Goal: Task Accomplishment & Management: Complete application form

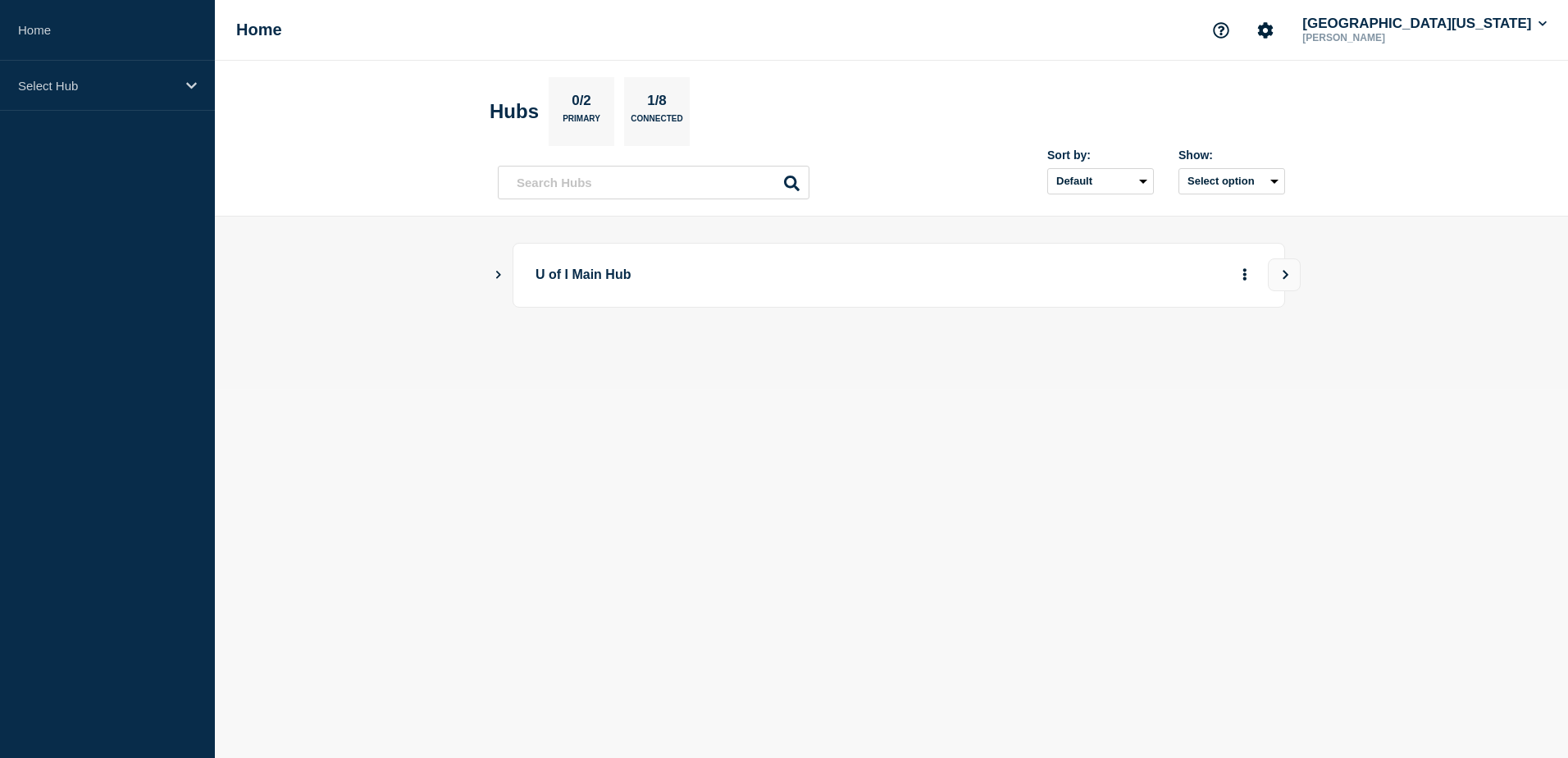
click at [342, 87] on header "Hubs 0/2 Primary 1/8 Connected Sort by: Default Last added Last updated Most ac…" at bounding box center [891, 139] width 1353 height 156
click at [1289, 275] on icon "View" at bounding box center [1286, 274] width 11 height 10
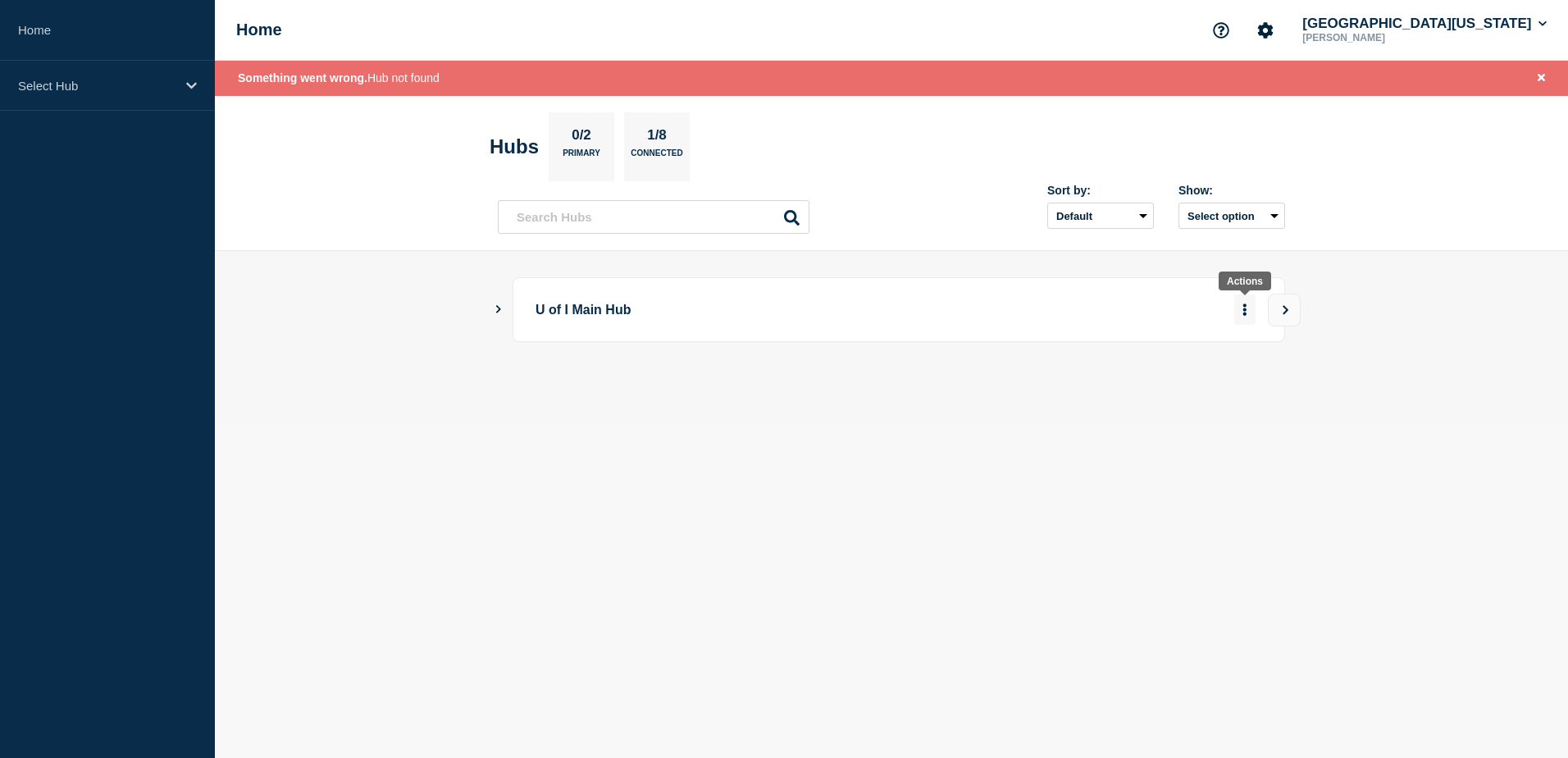
click at [1245, 307] on icon "More actions" at bounding box center [1245, 310] width 4 height 12
click at [1140, 492] on body "Home Select Hub Home [GEOGRAPHIC_DATA][US_STATE] [PERSON_NAME] Something went w…" at bounding box center [784, 379] width 1568 height 758
click at [500, 309] on icon "Show Connected Hubs" at bounding box center [499, 309] width 5 height 8
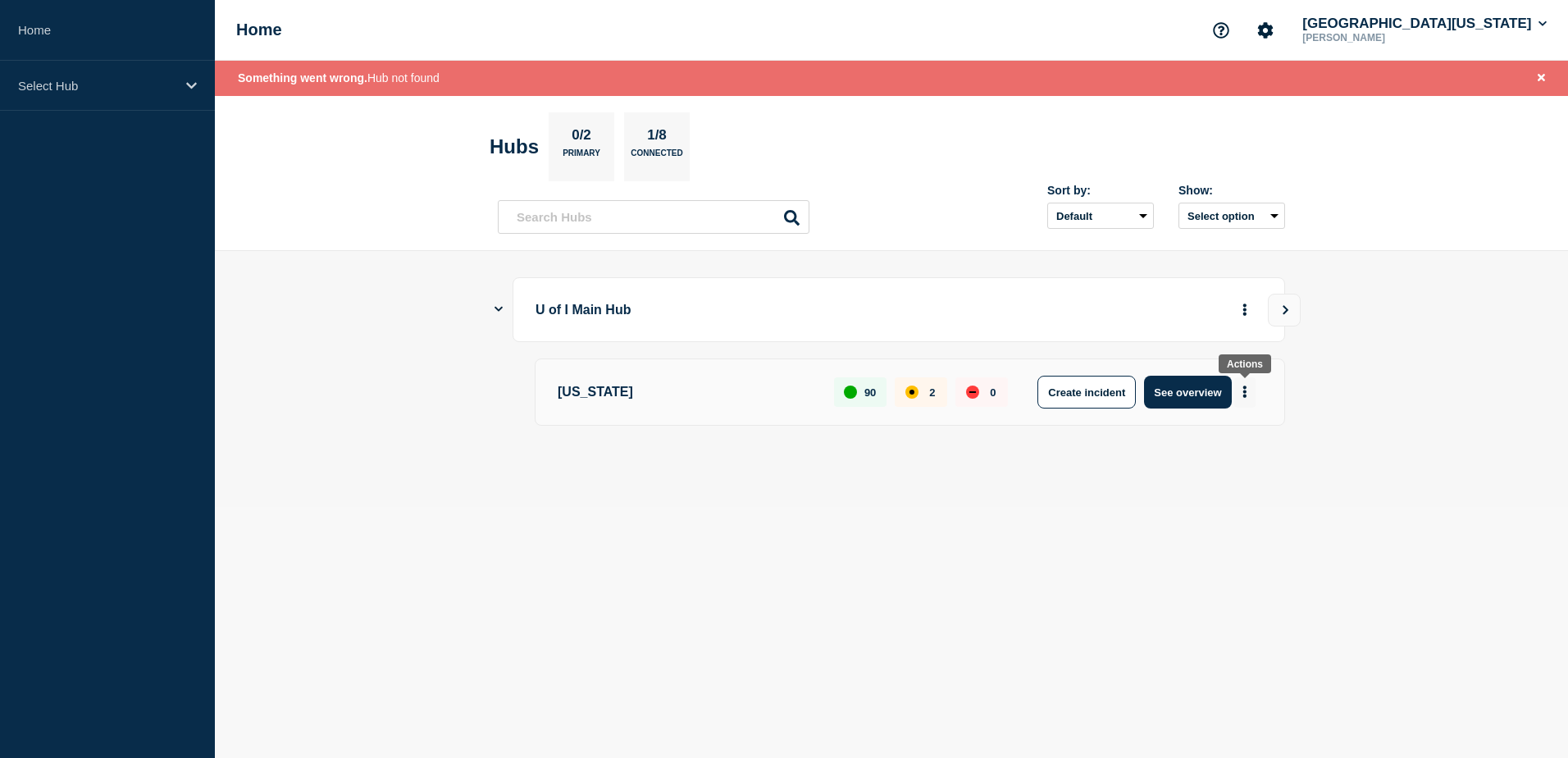
click at [1247, 391] on icon "More actions" at bounding box center [1245, 393] width 4 height 12
click at [1235, 444] on button "Create maintenance" at bounding box center [1239, 441] width 111 height 14
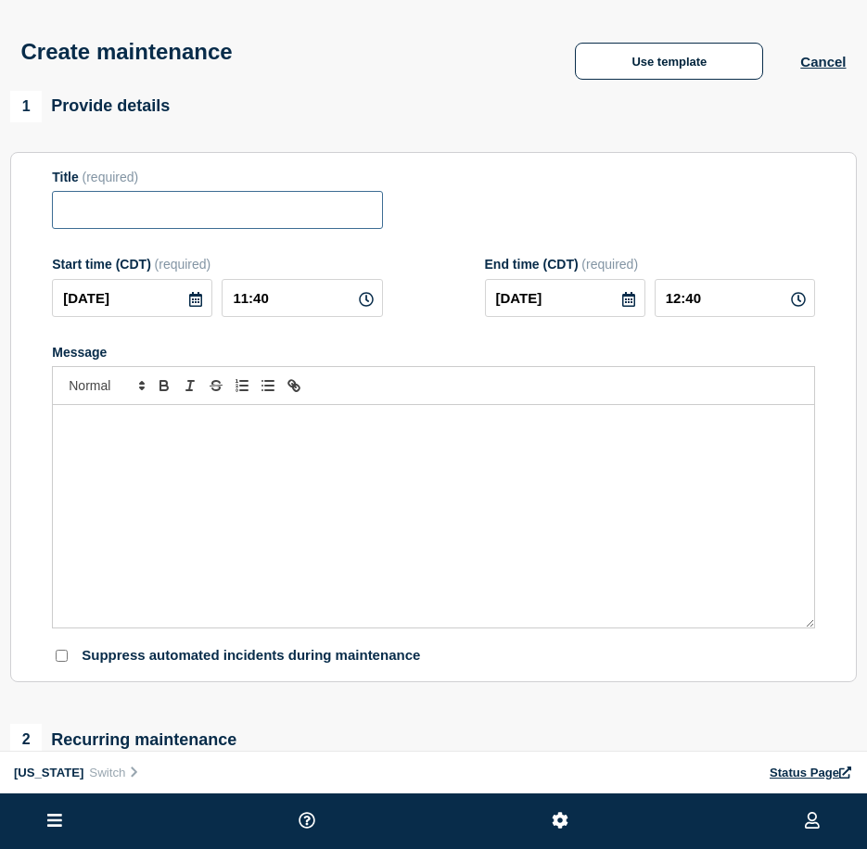
click at [177, 204] on input "Title" at bounding box center [217, 210] width 330 height 38
paste input "Campus Network Maintenance"
type input "Campus Network Maintenance"
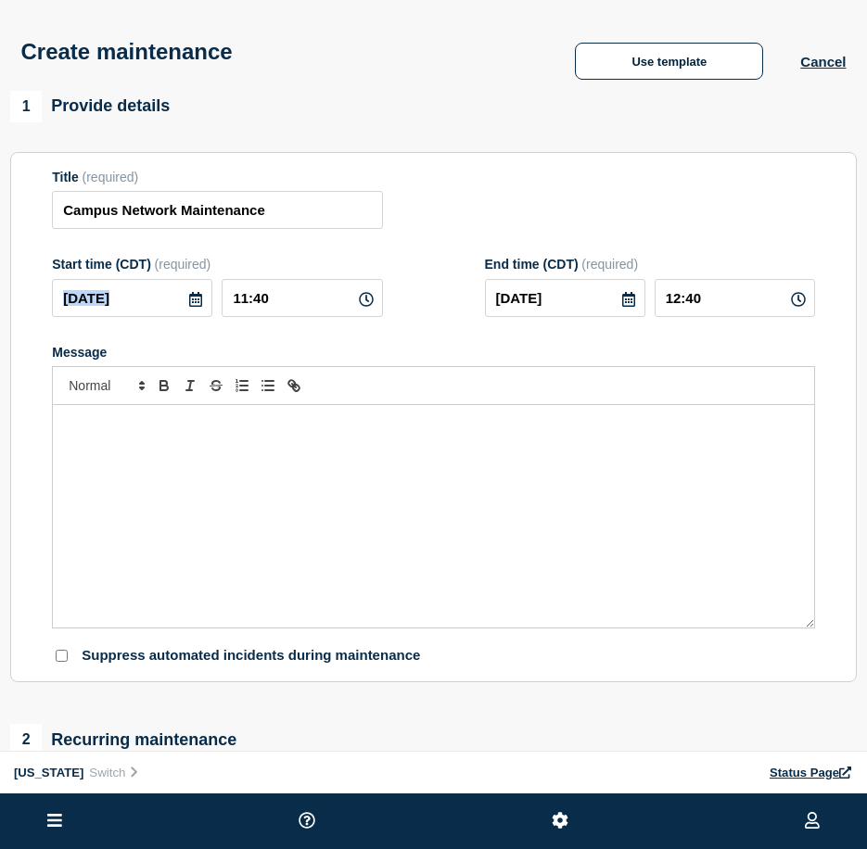
click at [193, 301] on icon at bounding box center [195, 299] width 15 height 15
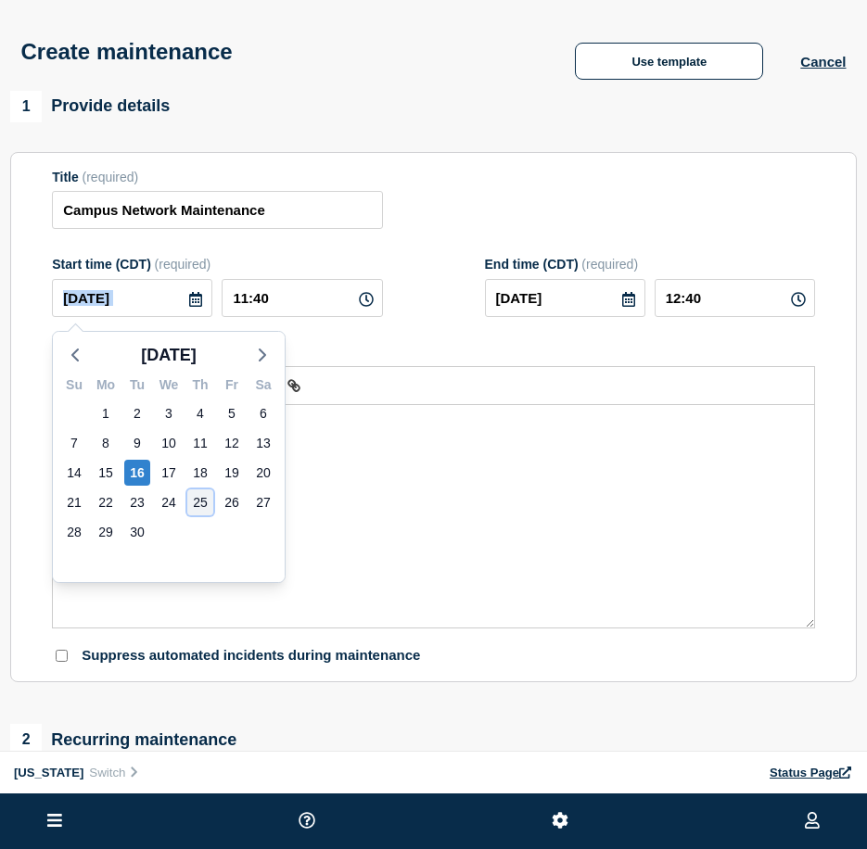
click at [208, 499] on div "25" at bounding box center [200, 502] width 26 height 26
type input "[DATE]"
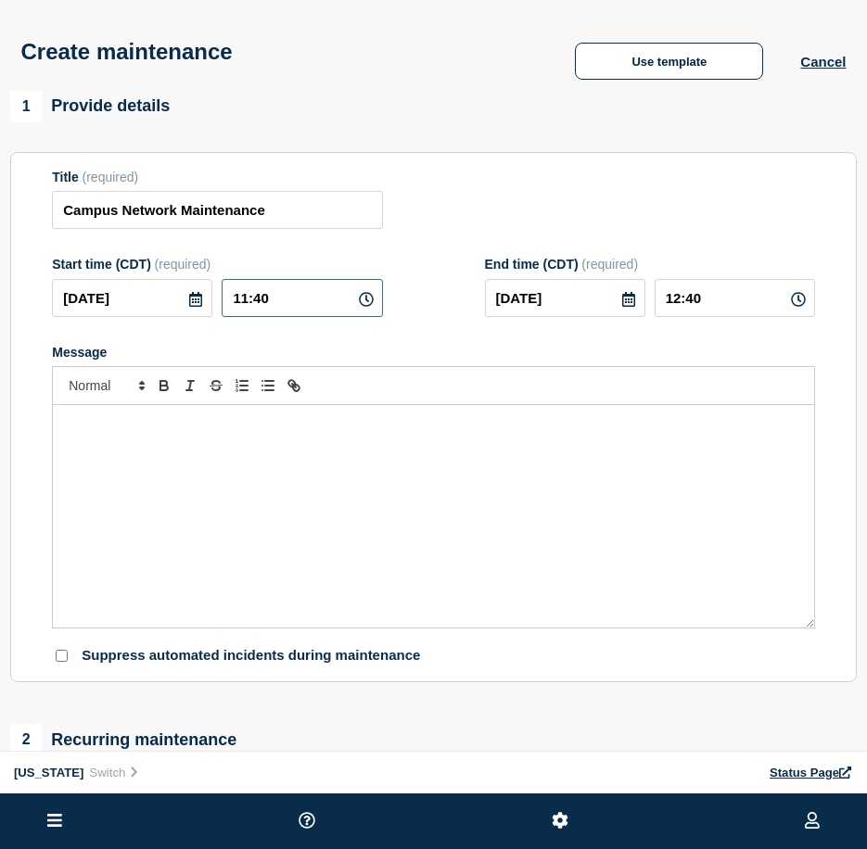
click at [244, 304] on input "11:40" at bounding box center [302, 298] width 160 height 38
type input "05:40"
type input "06:40"
click at [280, 291] on input "05:40" at bounding box center [302, 298] width 160 height 38
type input "05:00"
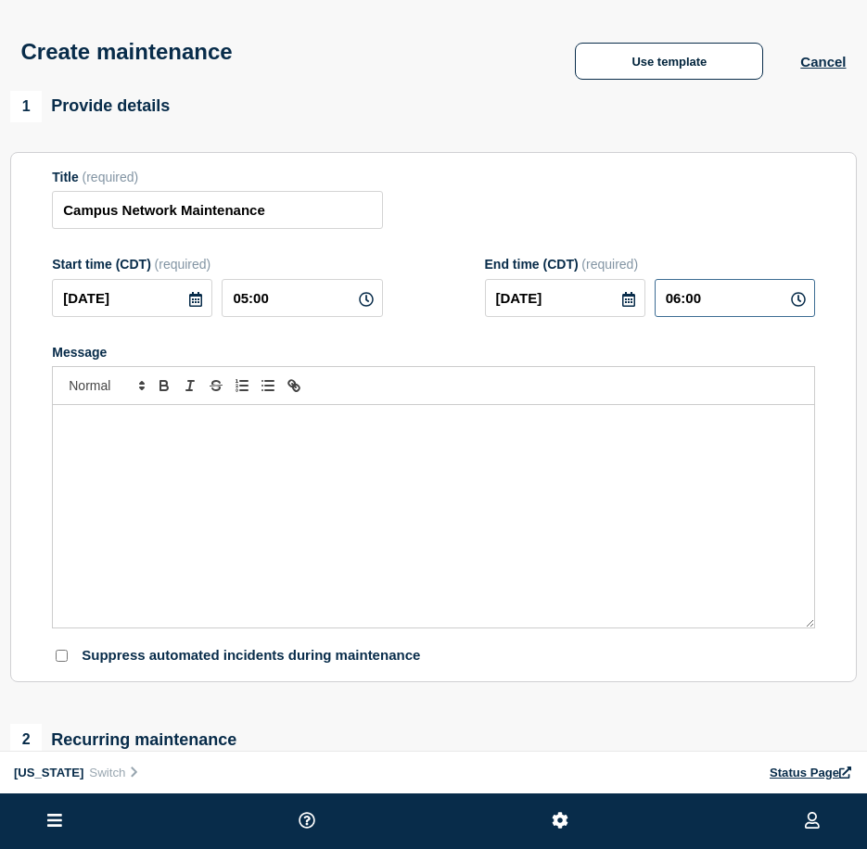
click at [679, 303] on input "06:00" at bounding box center [734, 298] width 160 height 38
type input "08:00"
click at [692, 353] on div "Message" at bounding box center [433, 352] width 763 height 15
click at [524, 509] on div "Message" at bounding box center [433, 516] width 761 height 222
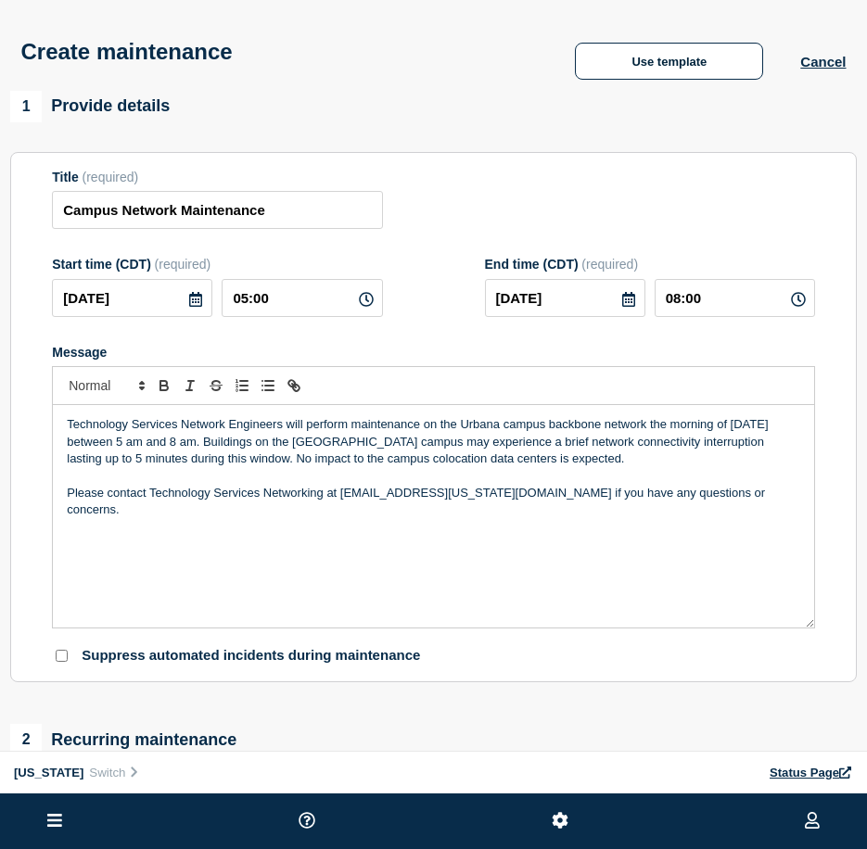
click at [262, 445] on p "Technology Services Network Engineers will perform maintenance on the Urbana ca…" at bounding box center [433, 441] width 733 height 51
click at [679, 301] on input "08:00" at bounding box center [734, 298] width 160 height 38
type input "07:00"
click at [658, 228] on div "Title (required) Campus Network Maintenance" at bounding box center [433, 200] width 763 height 60
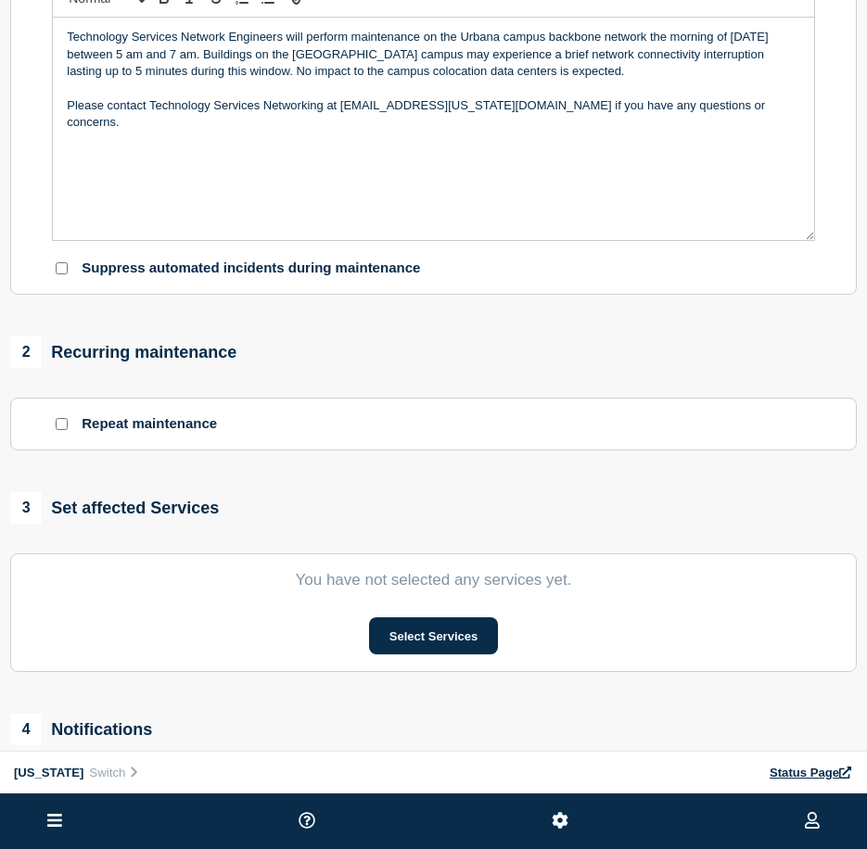
scroll to position [463, 0]
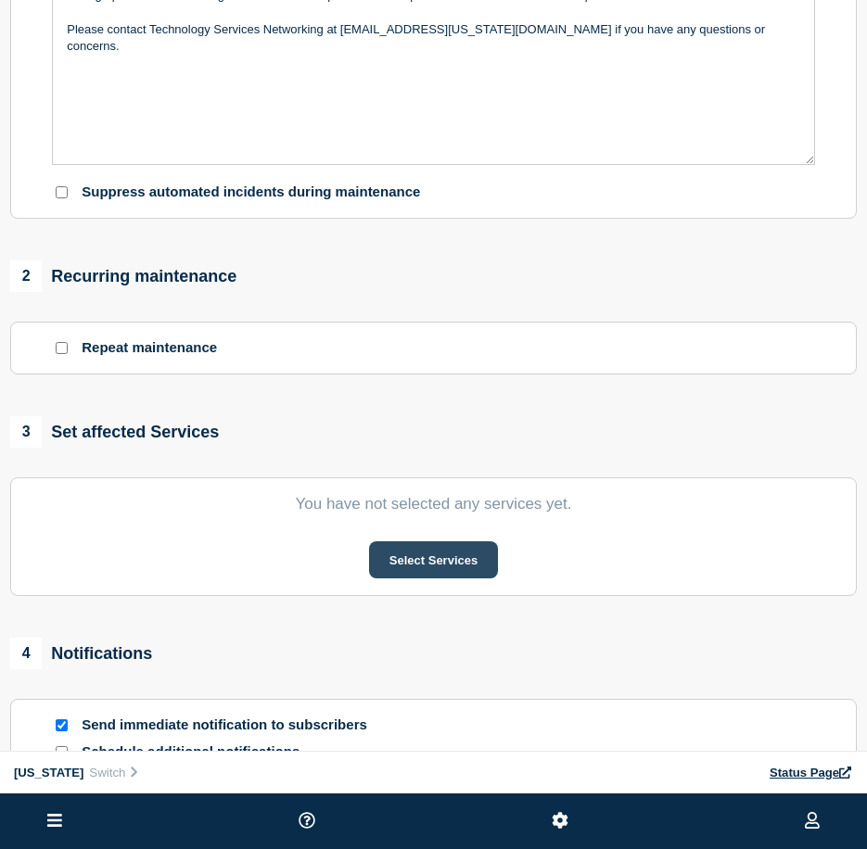
click at [426, 572] on button "Select Services" at bounding box center [433, 559] width 129 height 37
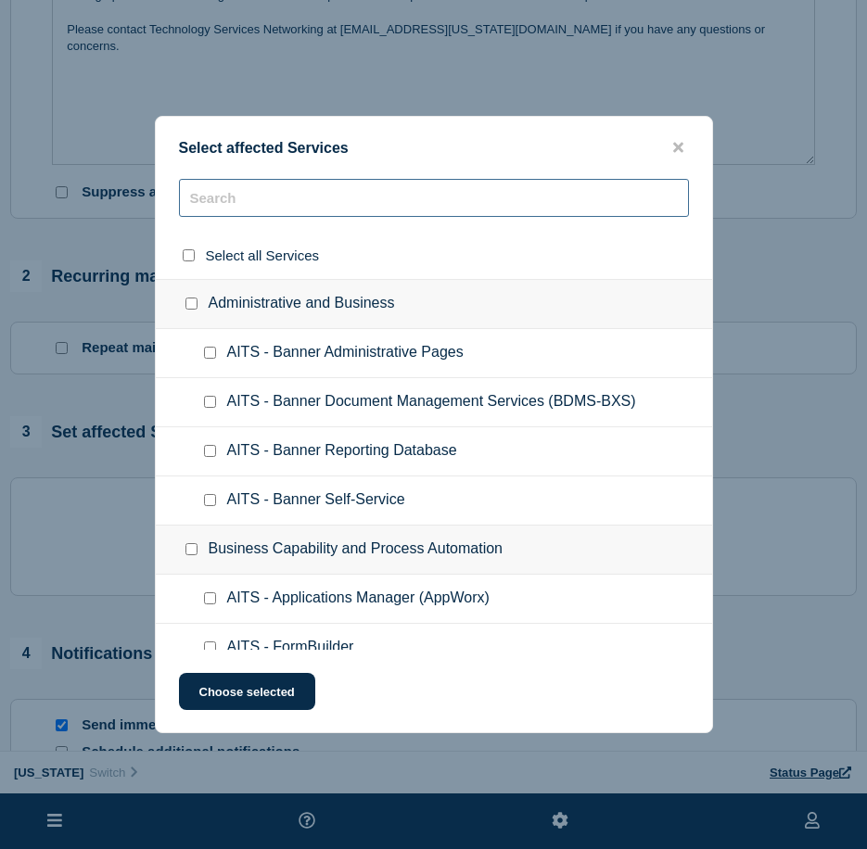
click at [311, 198] on input "text" at bounding box center [434, 198] width 510 height 38
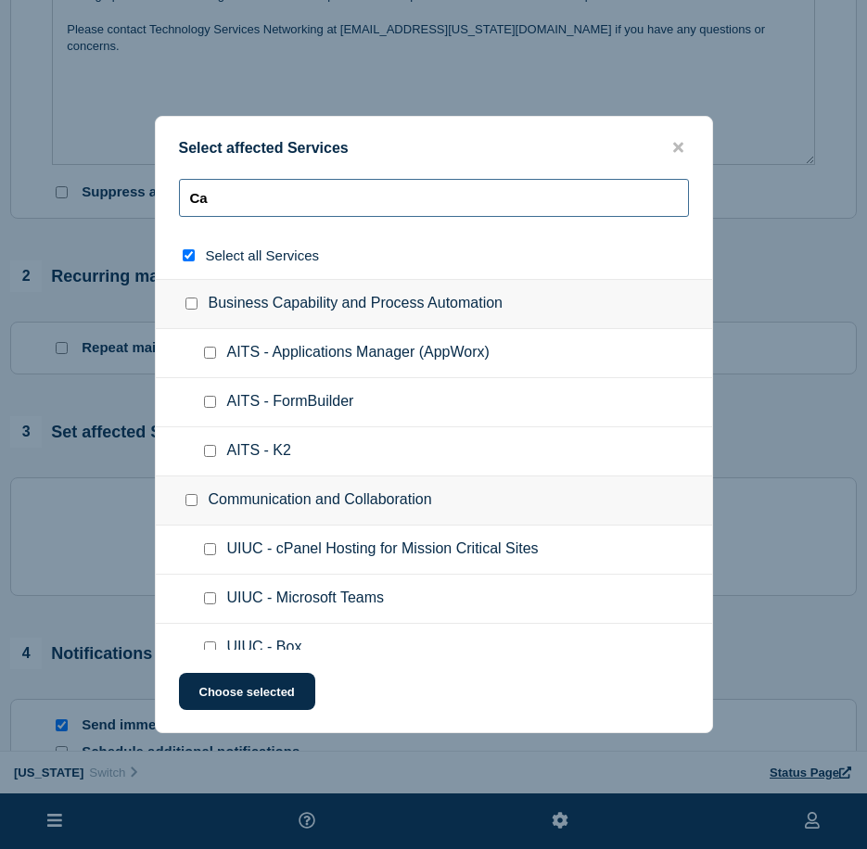
type input "Ca,"
checkbox input "true"
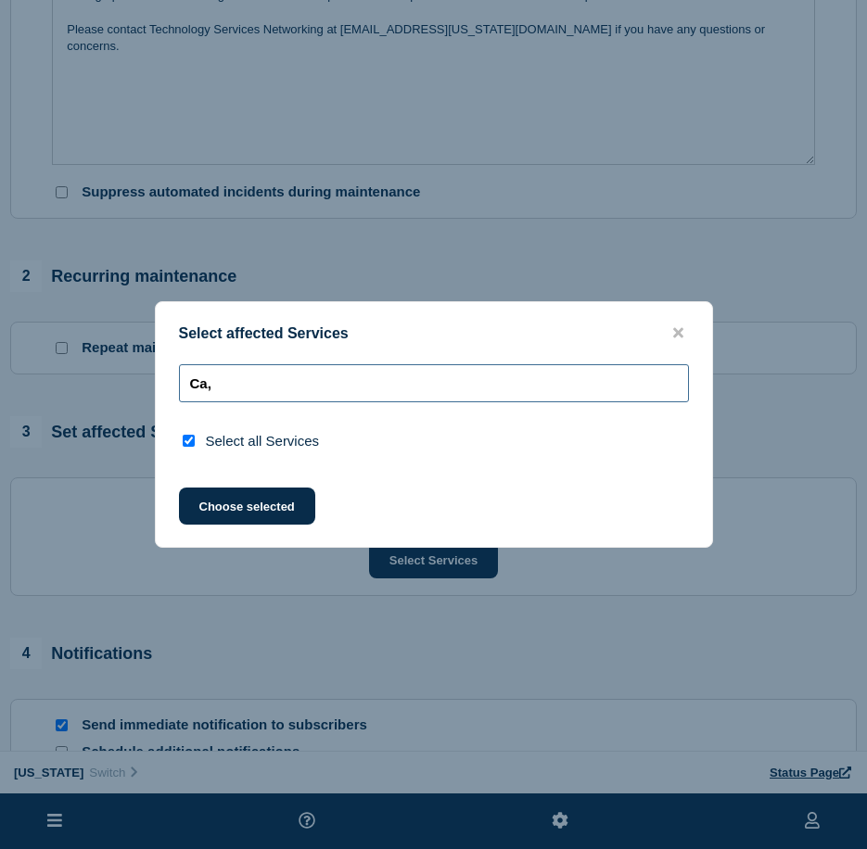
type input "Ca"
checkbox input "false"
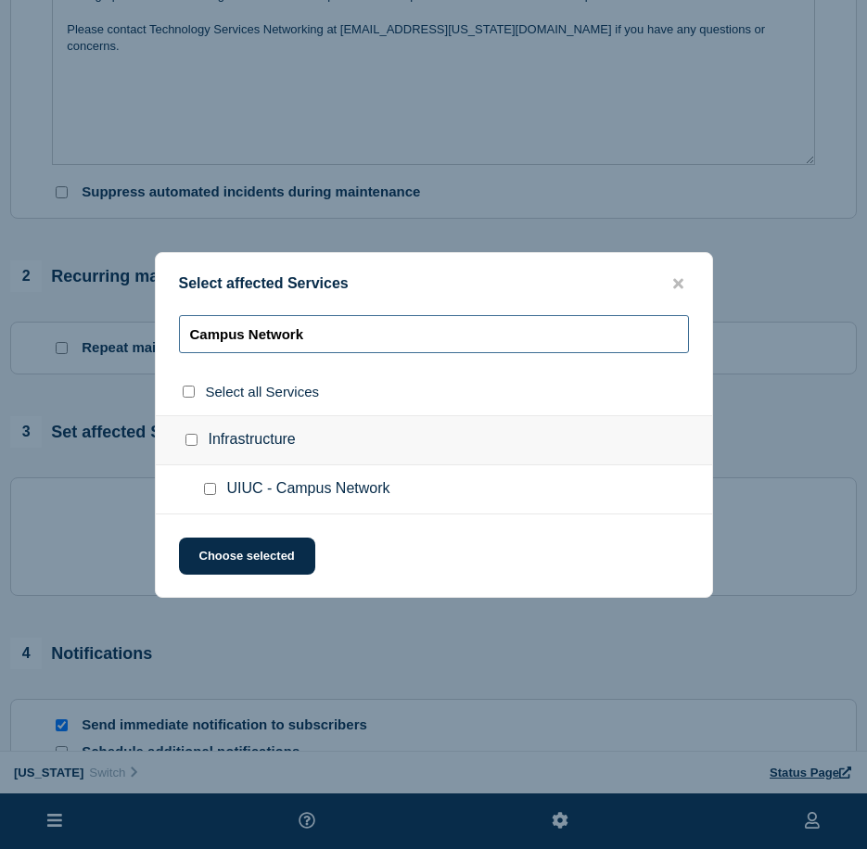
type input "Campus Network"
click at [209, 491] on input "UIUC - Campus Network checkbox" at bounding box center [210, 489] width 12 height 12
checkbox input "true"
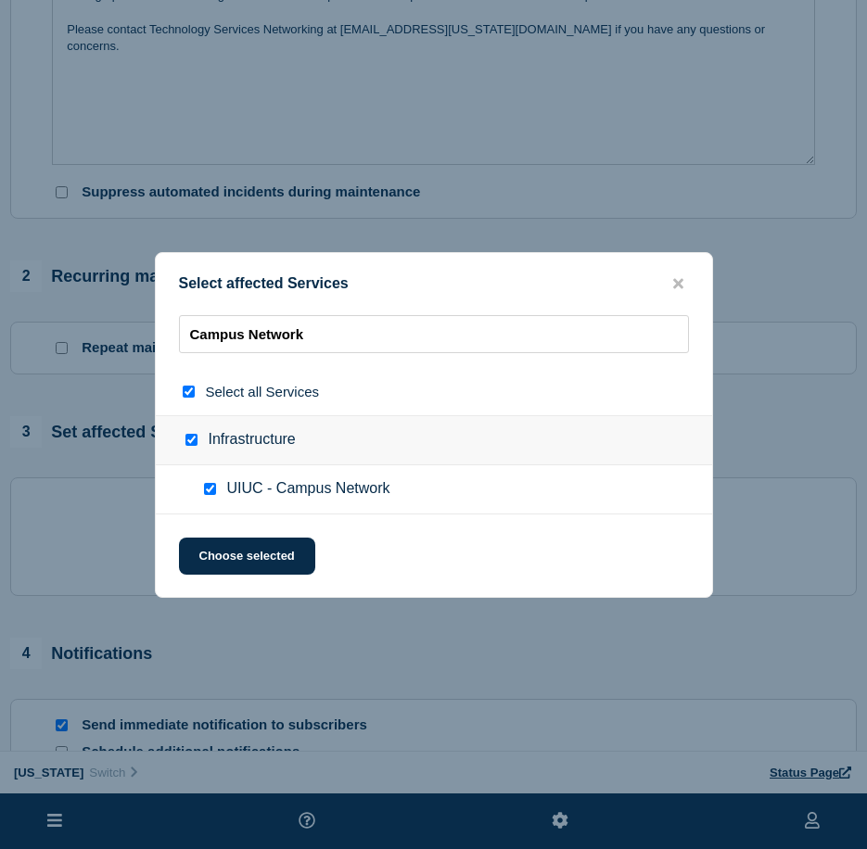
checkbox input "true"
click at [258, 560] on button "Choose selected" at bounding box center [247, 556] width 136 height 37
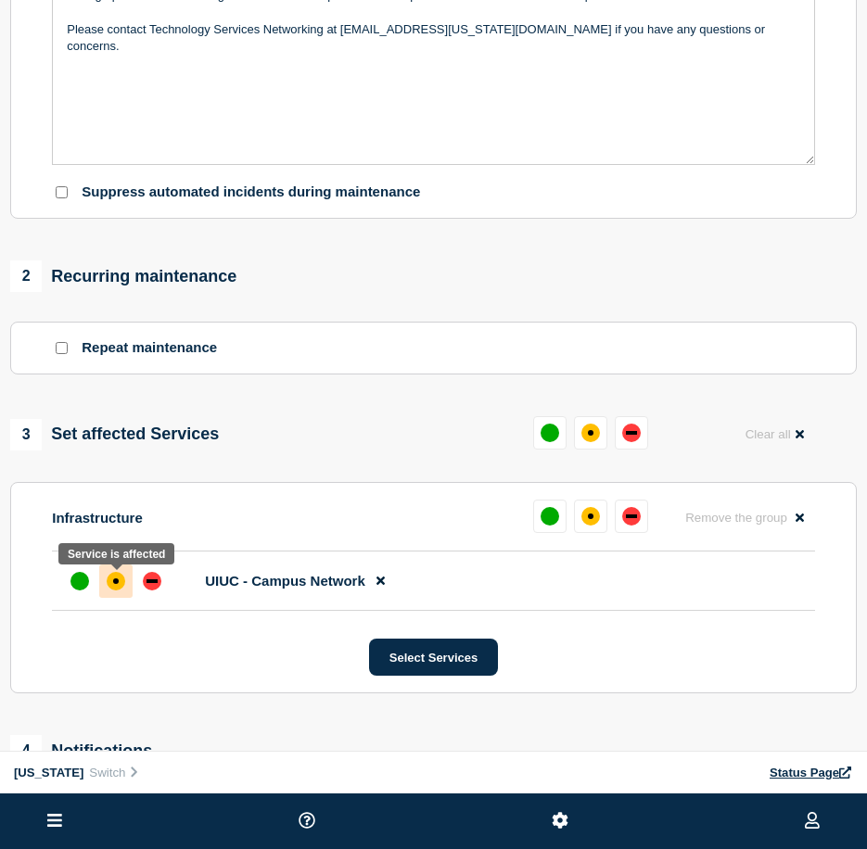
click at [113, 597] on div at bounding box center [115, 581] width 33 height 33
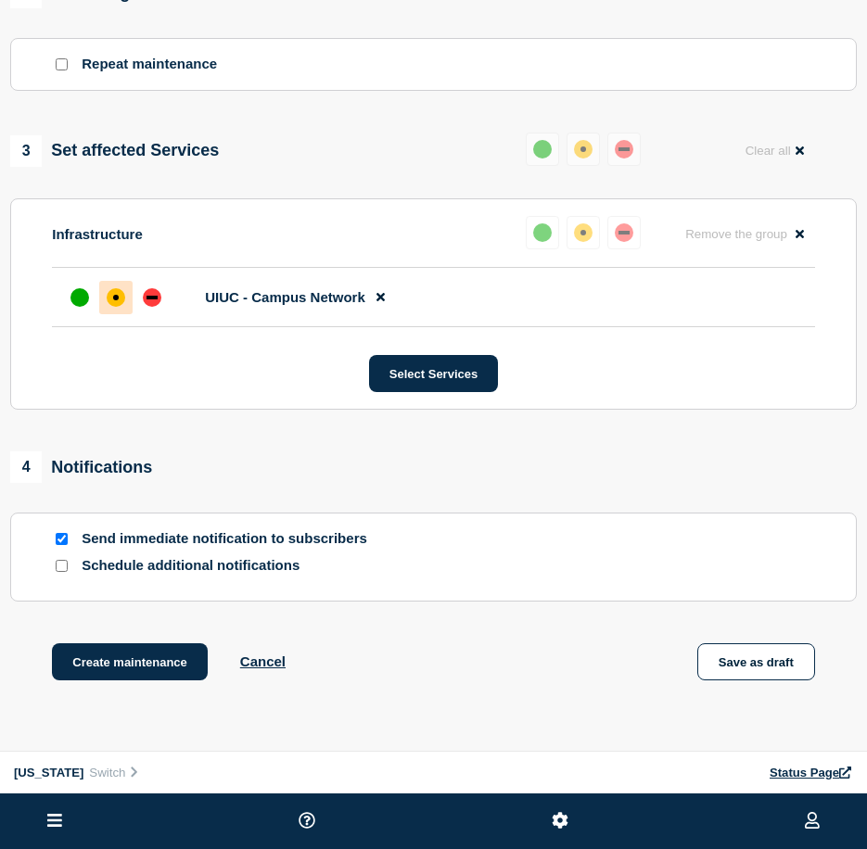
scroll to position [882, 0]
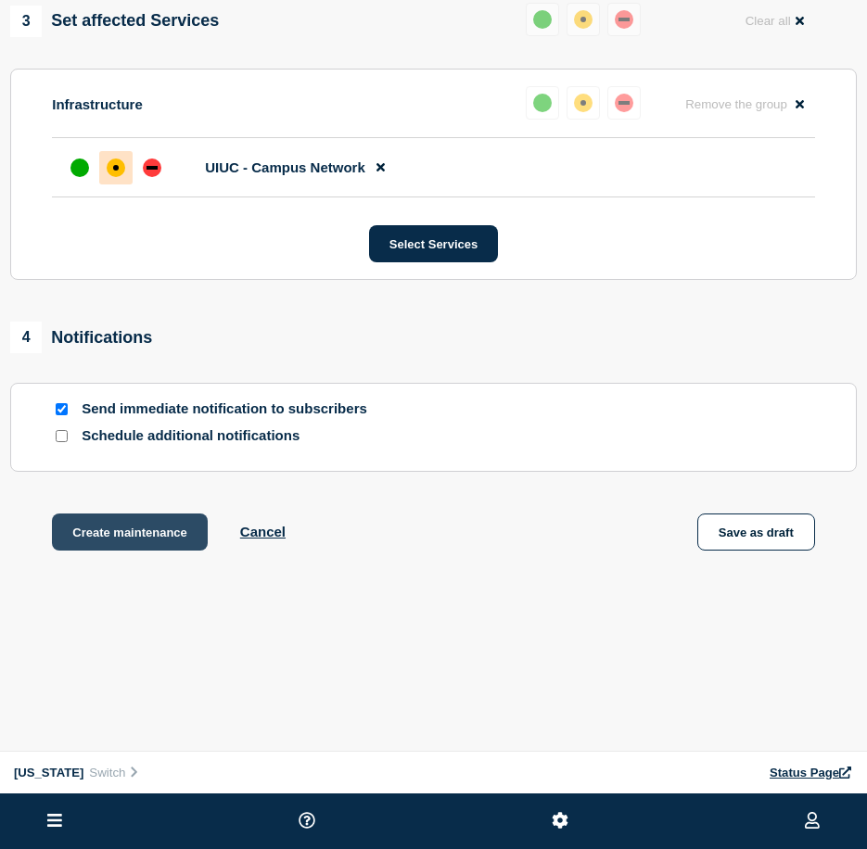
click at [88, 539] on button "Create maintenance" at bounding box center [130, 532] width 156 height 37
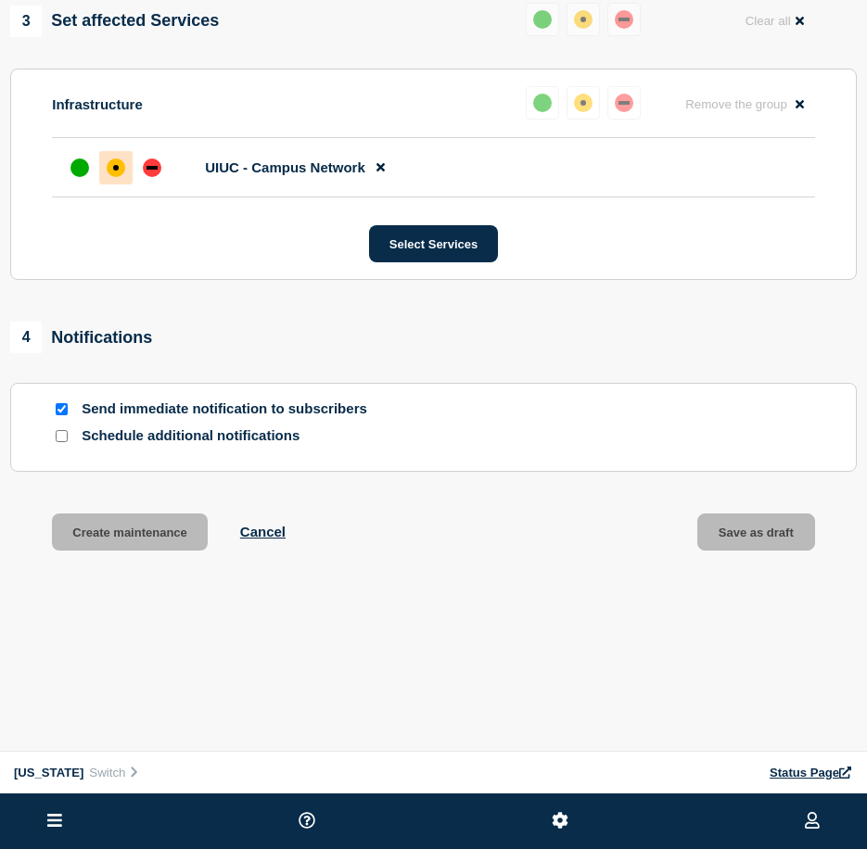
scroll to position [921, 0]
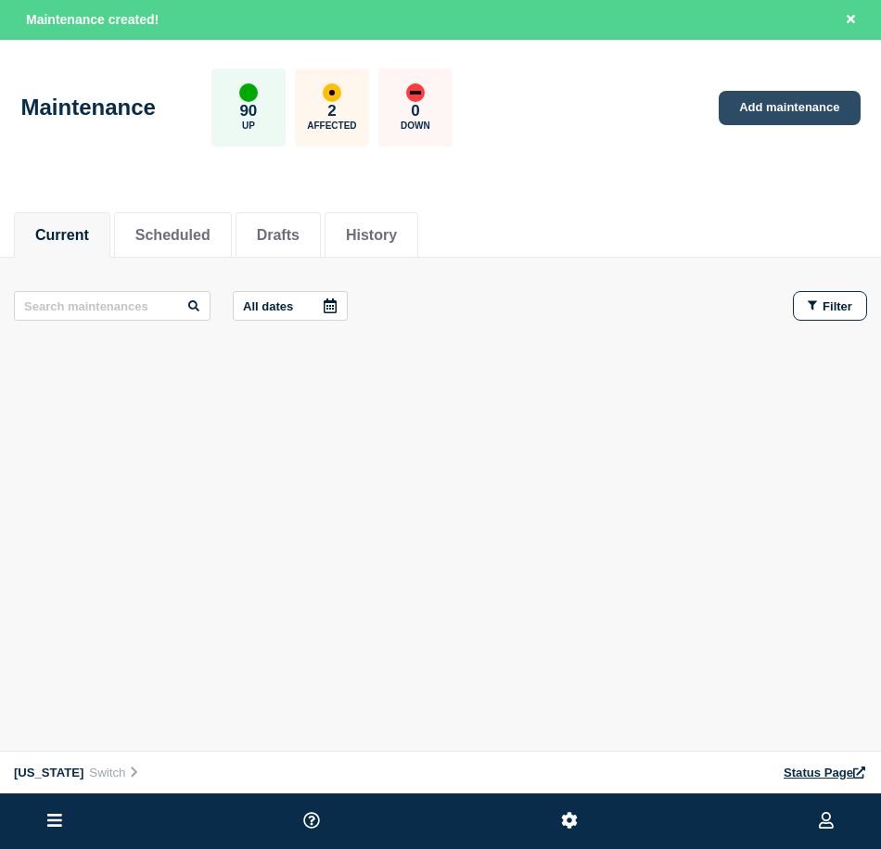
click at [763, 116] on link "Add maintenance" at bounding box center [788, 108] width 141 height 34
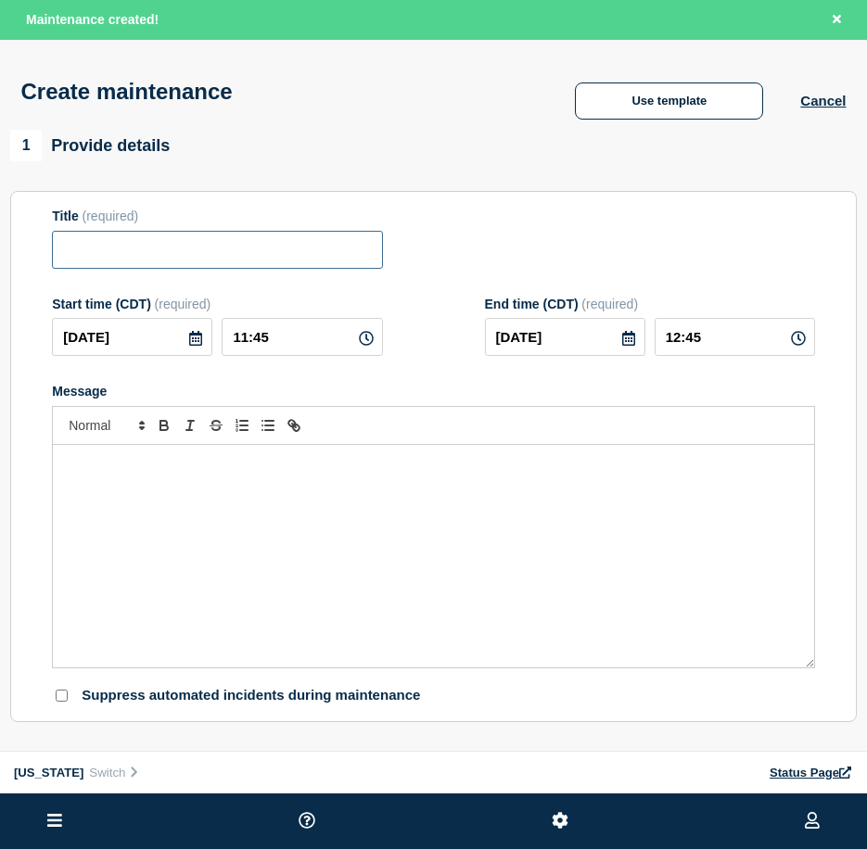
click at [194, 256] on input "Title" at bounding box center [217, 250] width 330 height 38
paste input "Campus Network Maintenance"
type input "Campus Network Maintenance"
click at [191, 341] on icon at bounding box center [195, 338] width 15 height 15
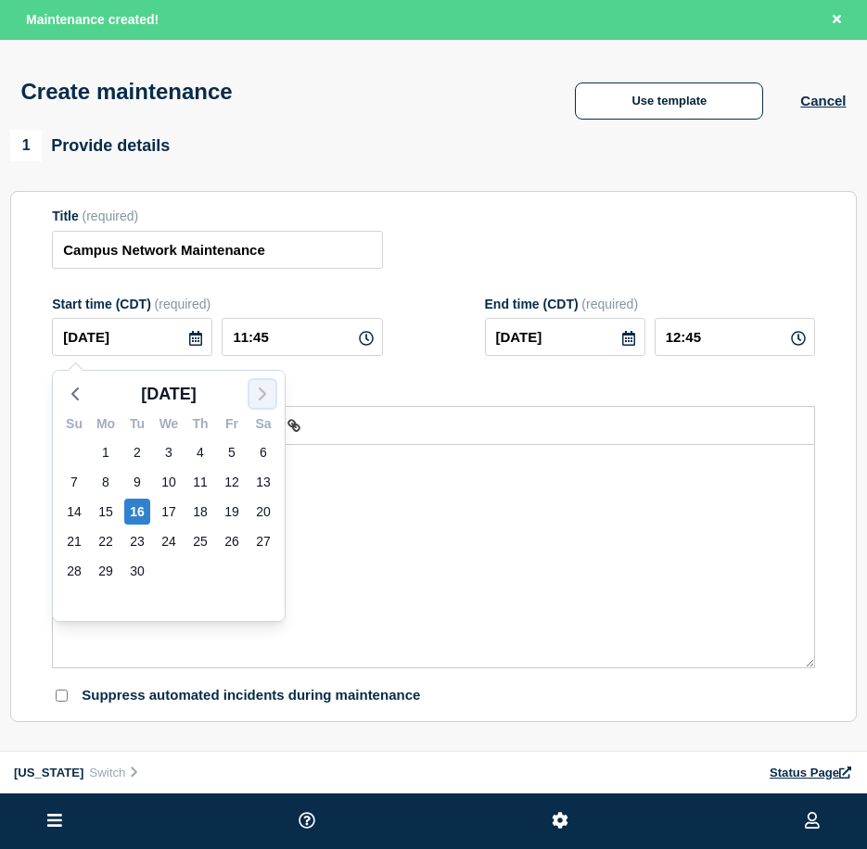
click at [269, 393] on icon "button" at bounding box center [262, 394] width 22 height 22
click at [201, 454] on div "2" at bounding box center [200, 452] width 26 height 26
type input "[DATE]"
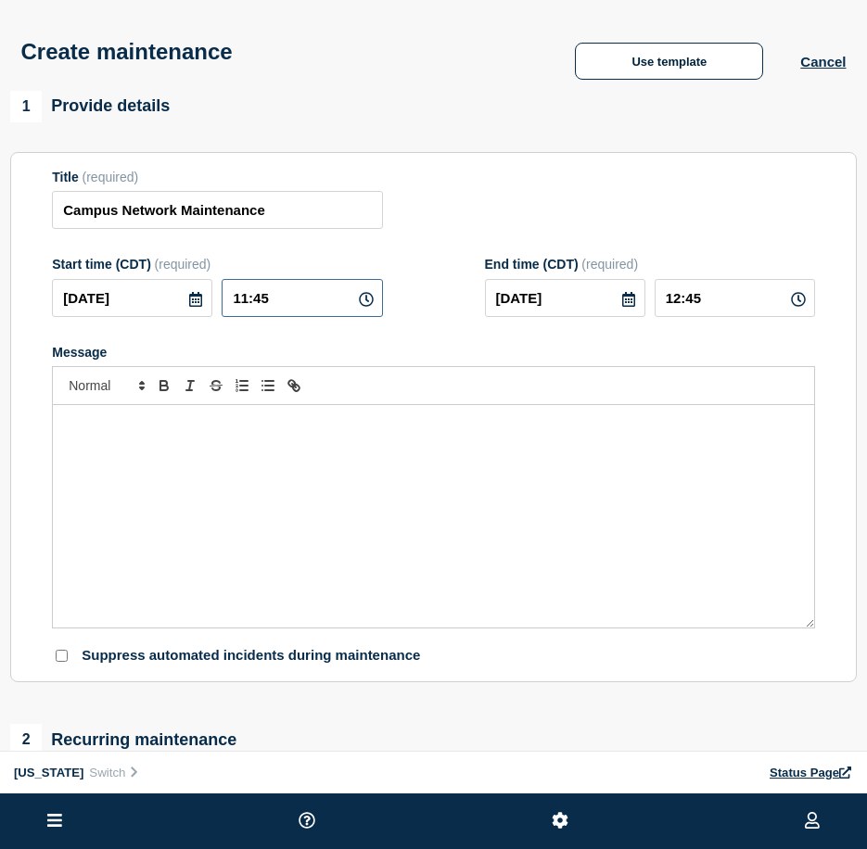
click at [258, 310] on input "11:45" at bounding box center [302, 298] width 160 height 38
click at [247, 304] on input "11:45" at bounding box center [302, 298] width 160 height 38
type input "05:45"
type input "06:45"
type input "05:00"
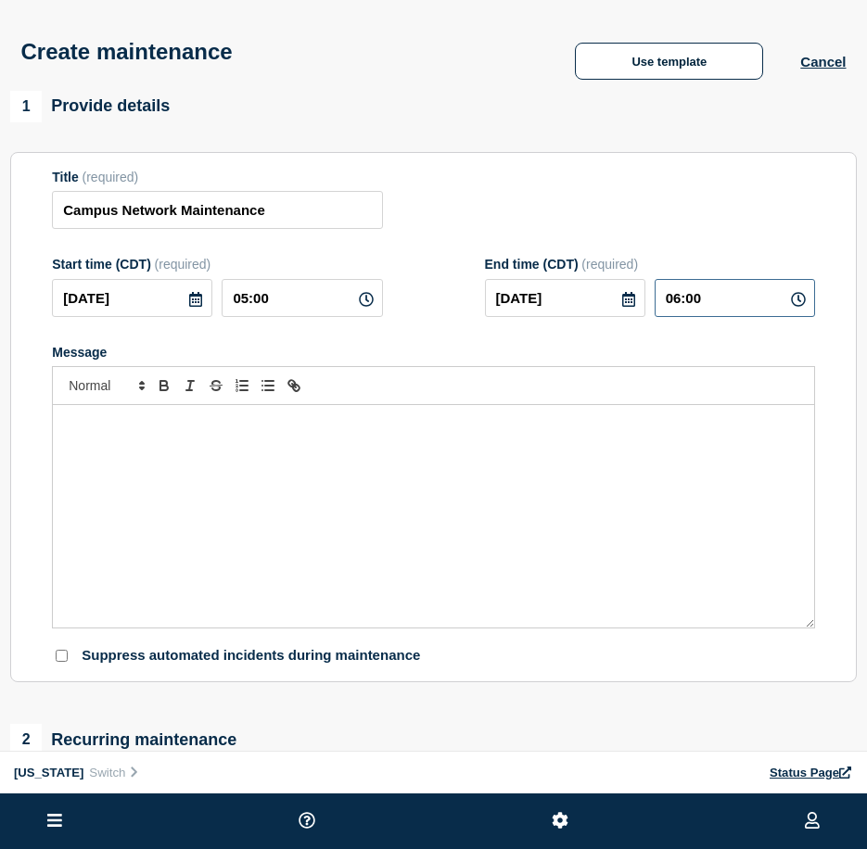
click at [675, 299] on input "06:00" at bounding box center [734, 298] width 160 height 38
type input "07:00"
drag, startPoint x: 423, startPoint y: 326, endPoint x: 487, endPoint y: 514, distance: 197.9
click at [424, 326] on form "Title (required) Campus Network Maintenance Start time (CDT) (required) [DATE] …" at bounding box center [433, 418] width 763 height 496
drag, startPoint x: 181, startPoint y: 539, endPoint x: 193, endPoint y: 546, distance: 14.1
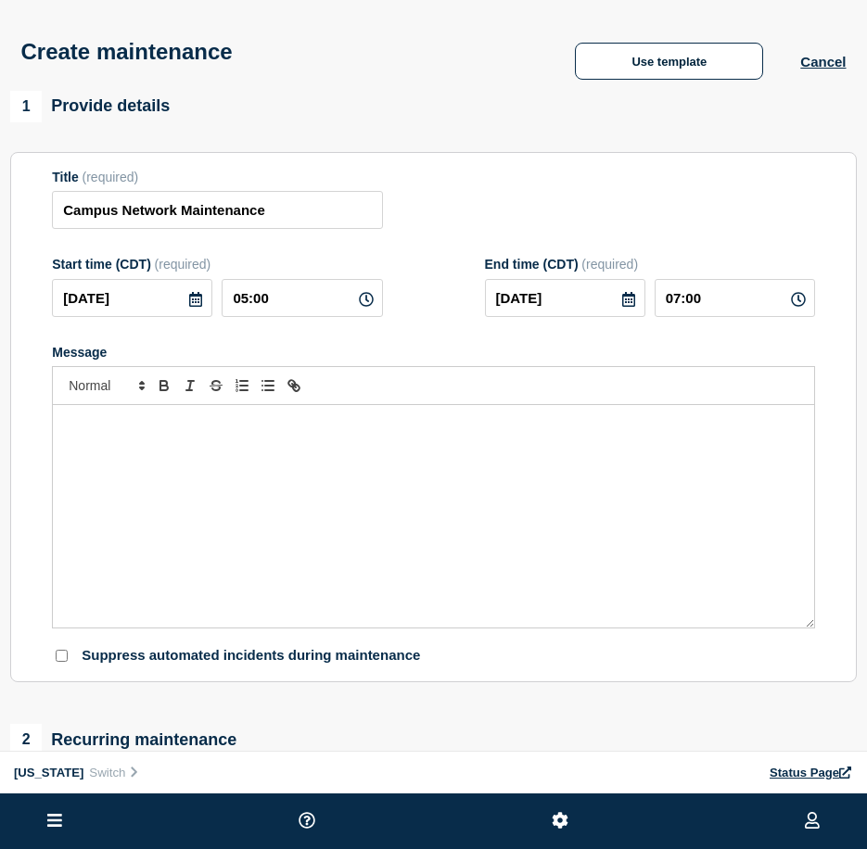
click at [181, 539] on div "Message" at bounding box center [433, 516] width 761 height 222
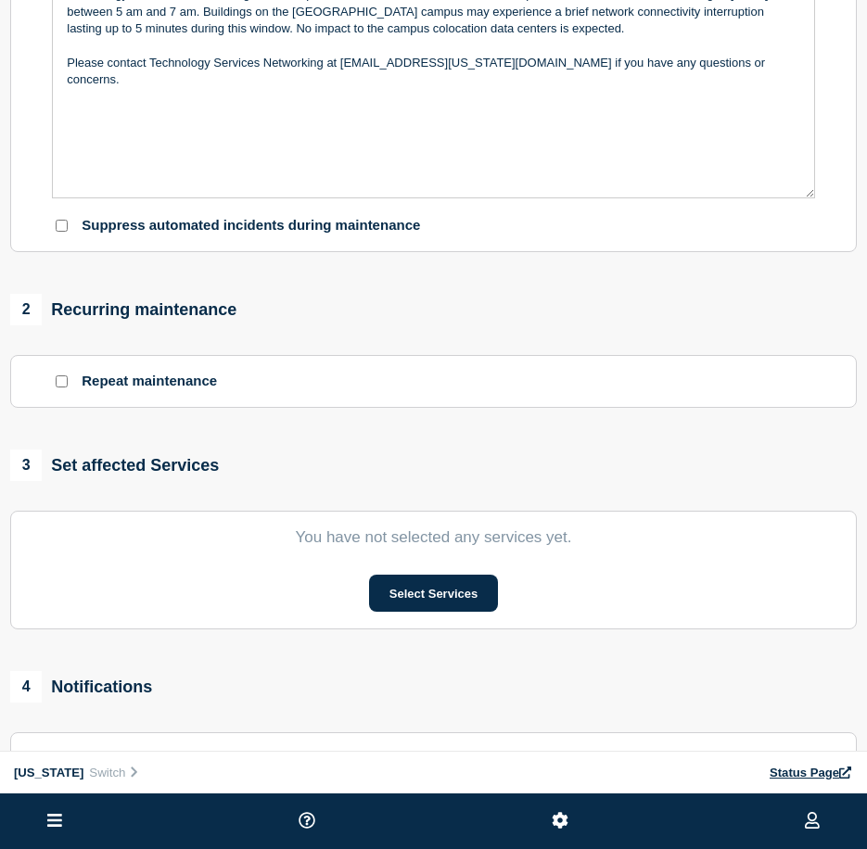
scroll to position [649, 0]
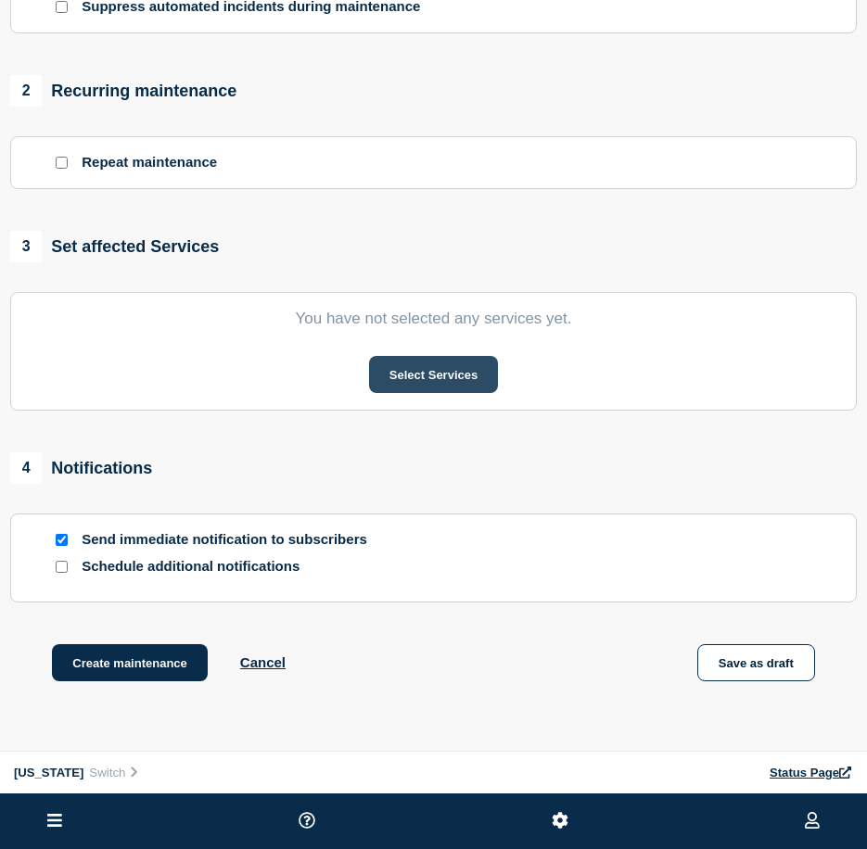
click at [414, 385] on button "Select Services" at bounding box center [433, 374] width 129 height 37
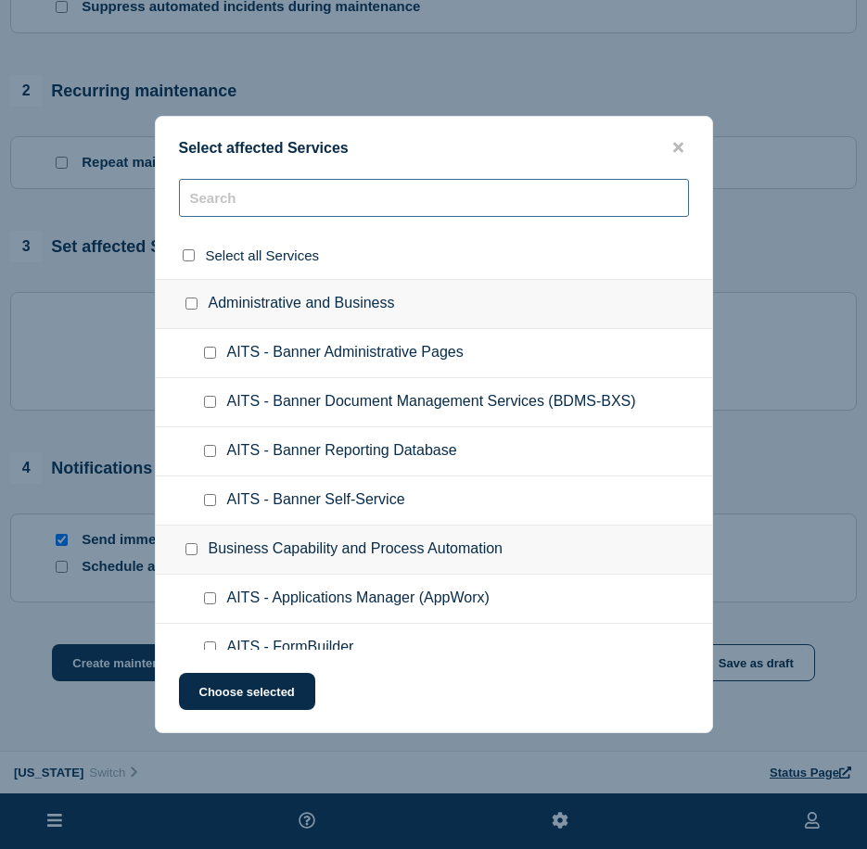
drag, startPoint x: 290, startPoint y: 209, endPoint x: 297, endPoint y: 202, distance: 9.9
click at [290, 207] on input "text" at bounding box center [434, 198] width 510 height 38
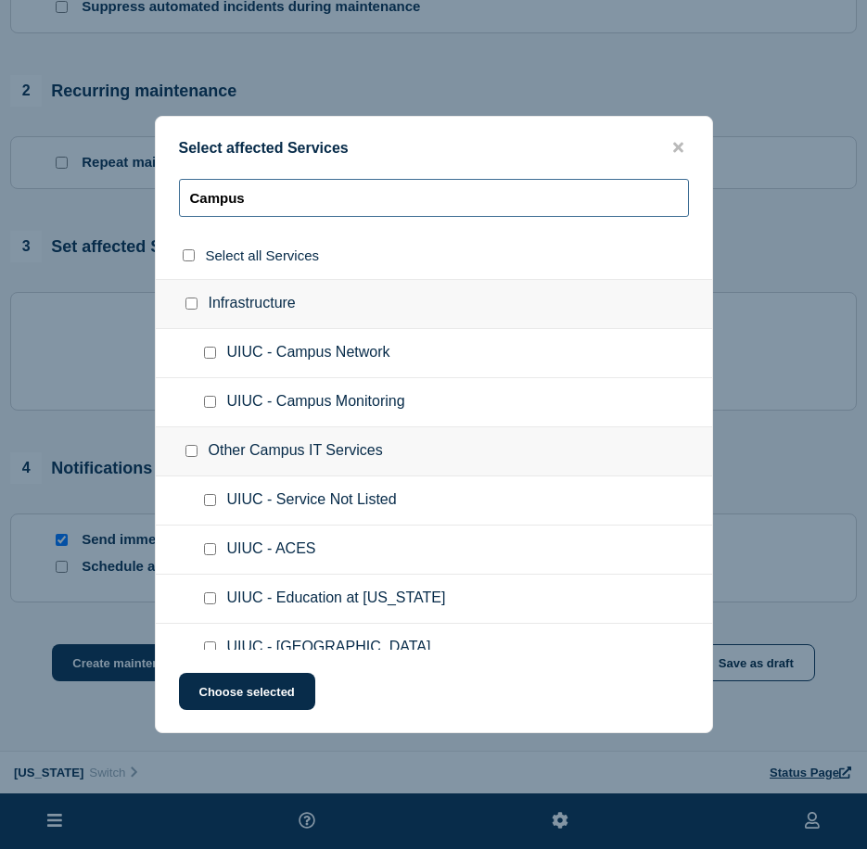
type input "Campus"
click at [210, 352] on input "UIUC - Campus Network checkbox" at bounding box center [210, 353] width 12 height 12
checkbox input "true"
click at [232, 679] on button "Choose selected" at bounding box center [247, 691] width 136 height 37
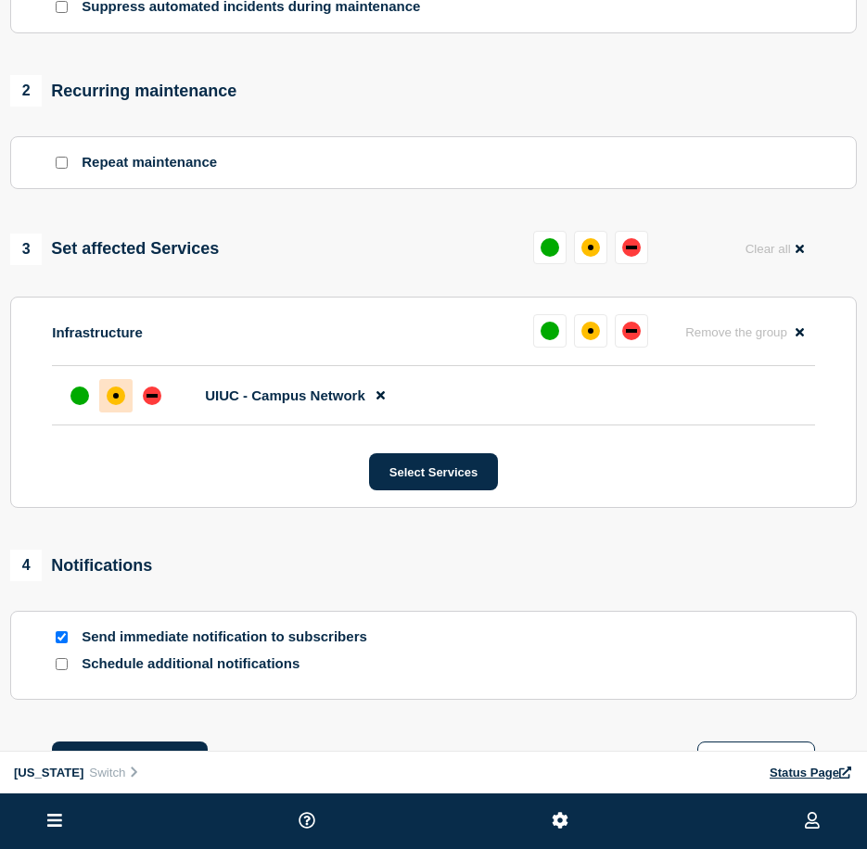
click at [126, 402] on div at bounding box center [115, 395] width 33 height 33
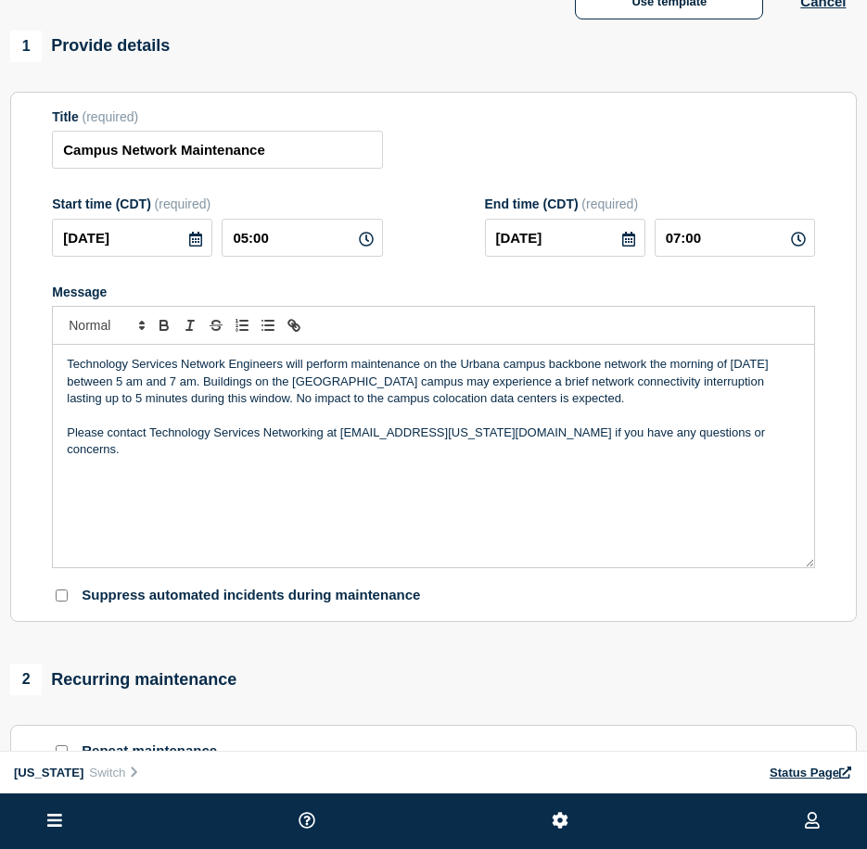
scroll to position [0, 0]
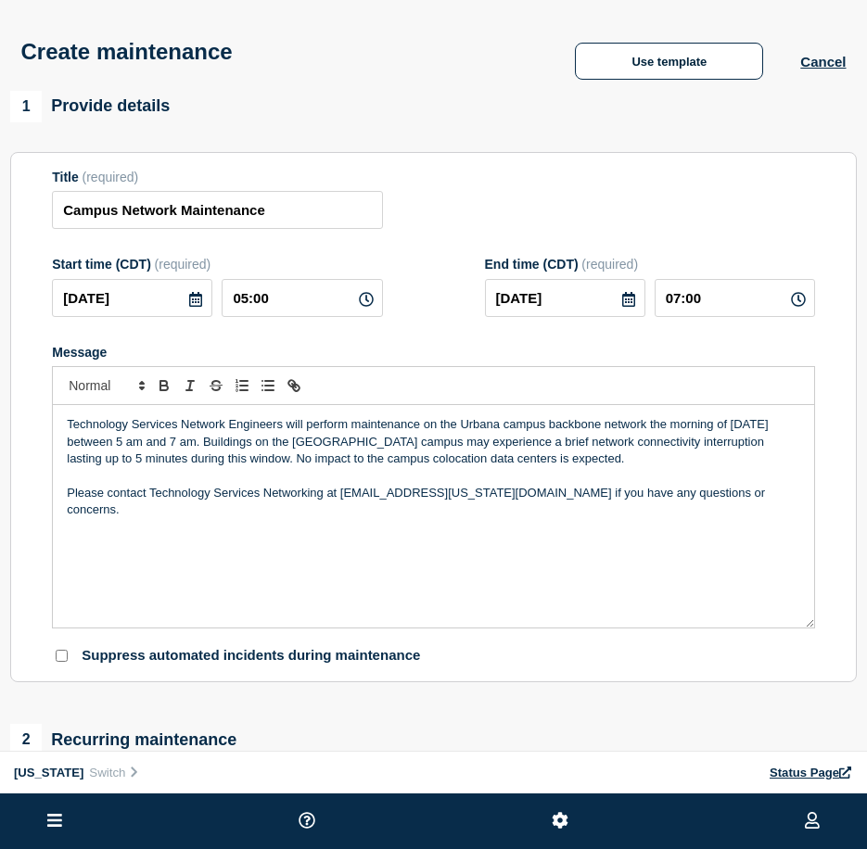
click at [150, 446] on p "Technology Services Network Engineers will perform maintenance on the Urbana ca…" at bounding box center [433, 441] width 733 height 51
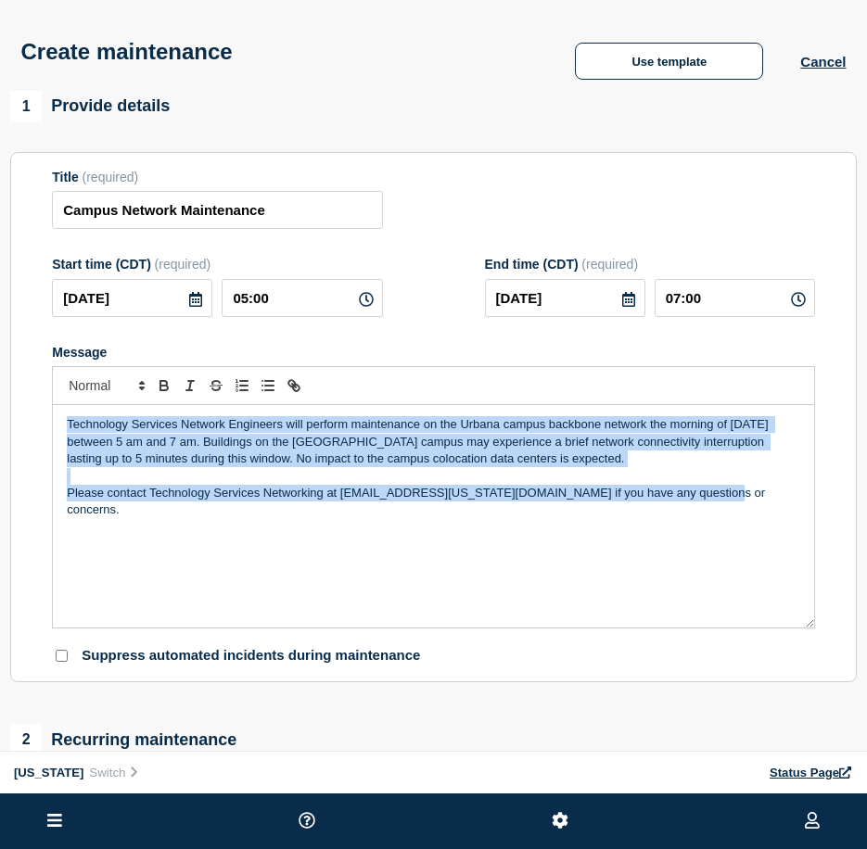
drag, startPoint x: 64, startPoint y: 427, endPoint x: 716, endPoint y: 507, distance: 656.5
click at [716, 507] on div "Technology Services Network Engineers will perform maintenance on the Urbana ca…" at bounding box center [433, 516] width 761 height 222
copy div "Technology Services Network Engineers will perform maintenance on the Urbana ca…"
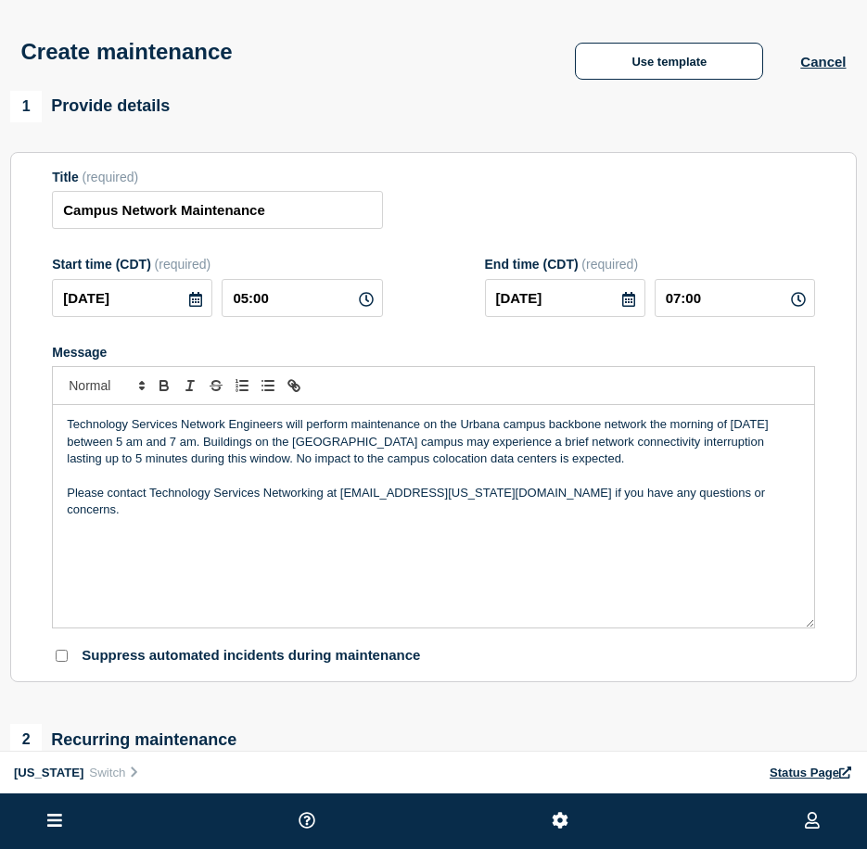
click at [652, 346] on form "Title (required) Campus Network Maintenance Start time (CDT) (required) [DATE] …" at bounding box center [433, 418] width 763 height 496
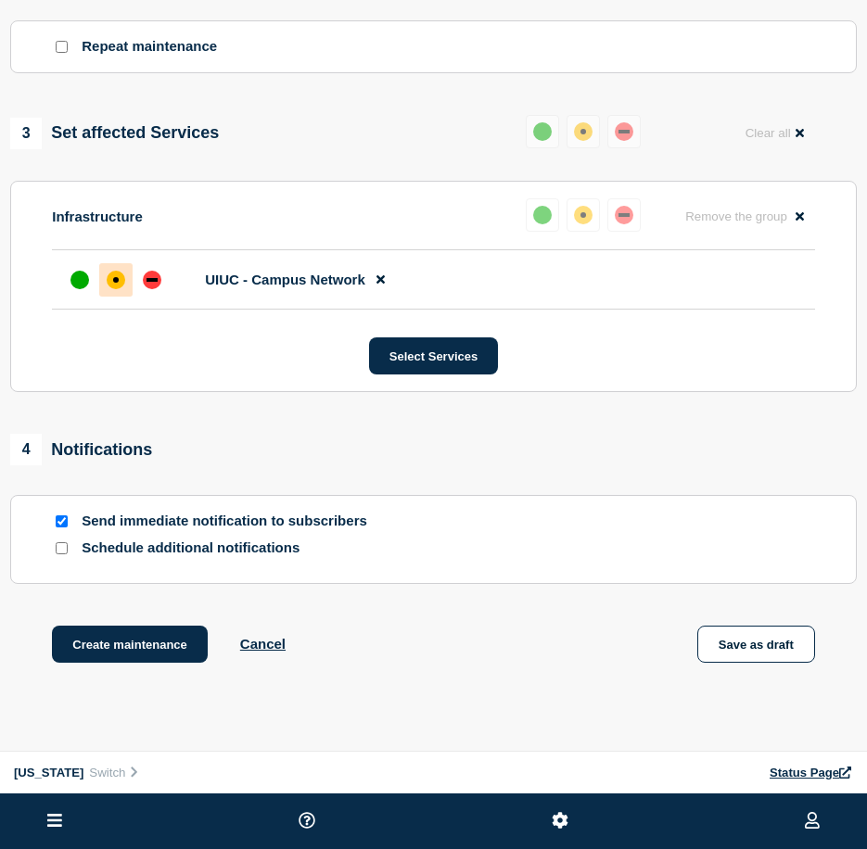
scroll to position [882, 0]
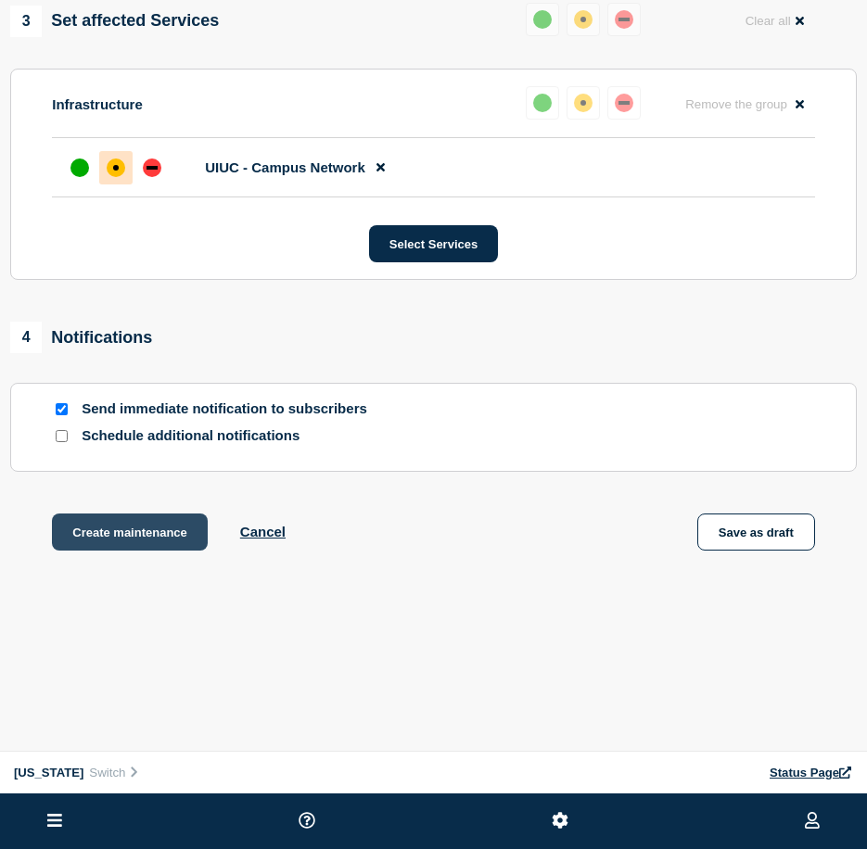
click at [176, 534] on button "Create maintenance" at bounding box center [130, 532] width 156 height 37
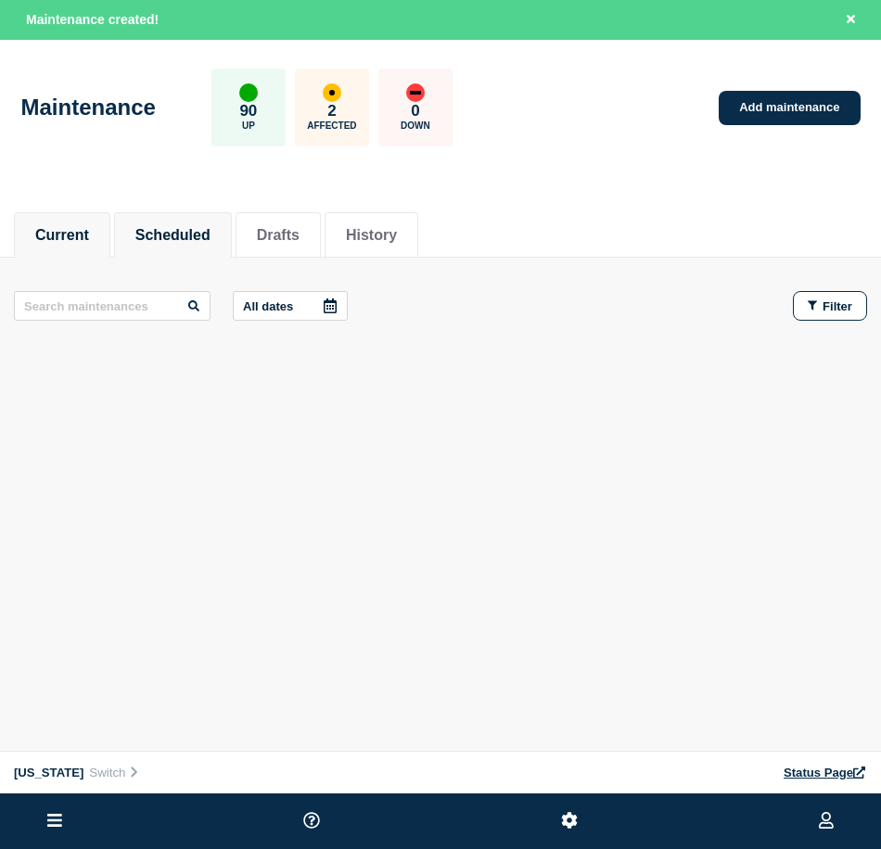
click at [169, 234] on button "Scheduled" at bounding box center [172, 235] width 75 height 17
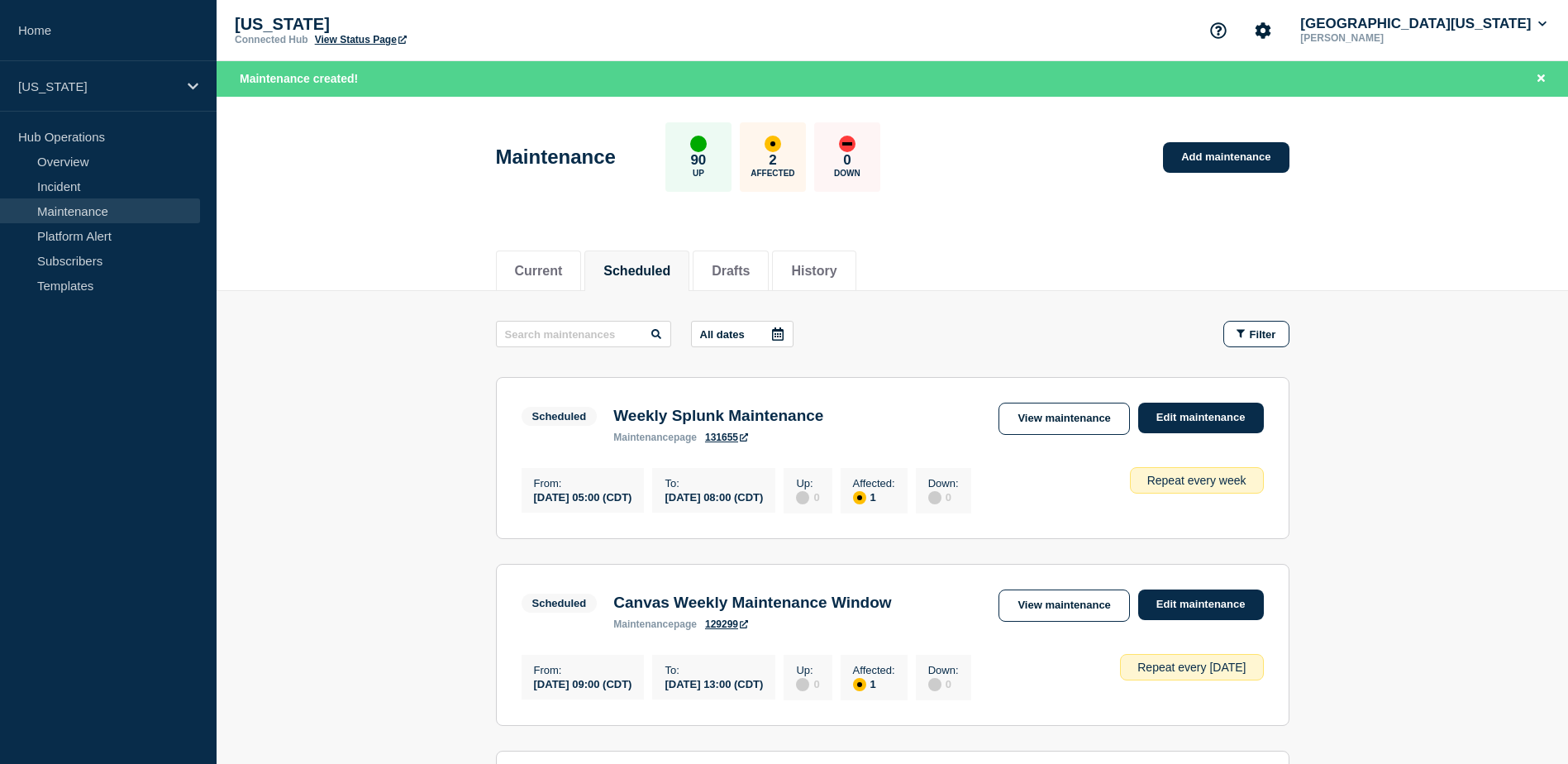
click at [355, 32] on p "[US_STATE]" at bounding box center [400, 24] width 331 height 19
click at [357, 43] on link "View Status Page" at bounding box center [360, 39] width 92 height 12
